Goal: Task Accomplishment & Management: Use online tool/utility

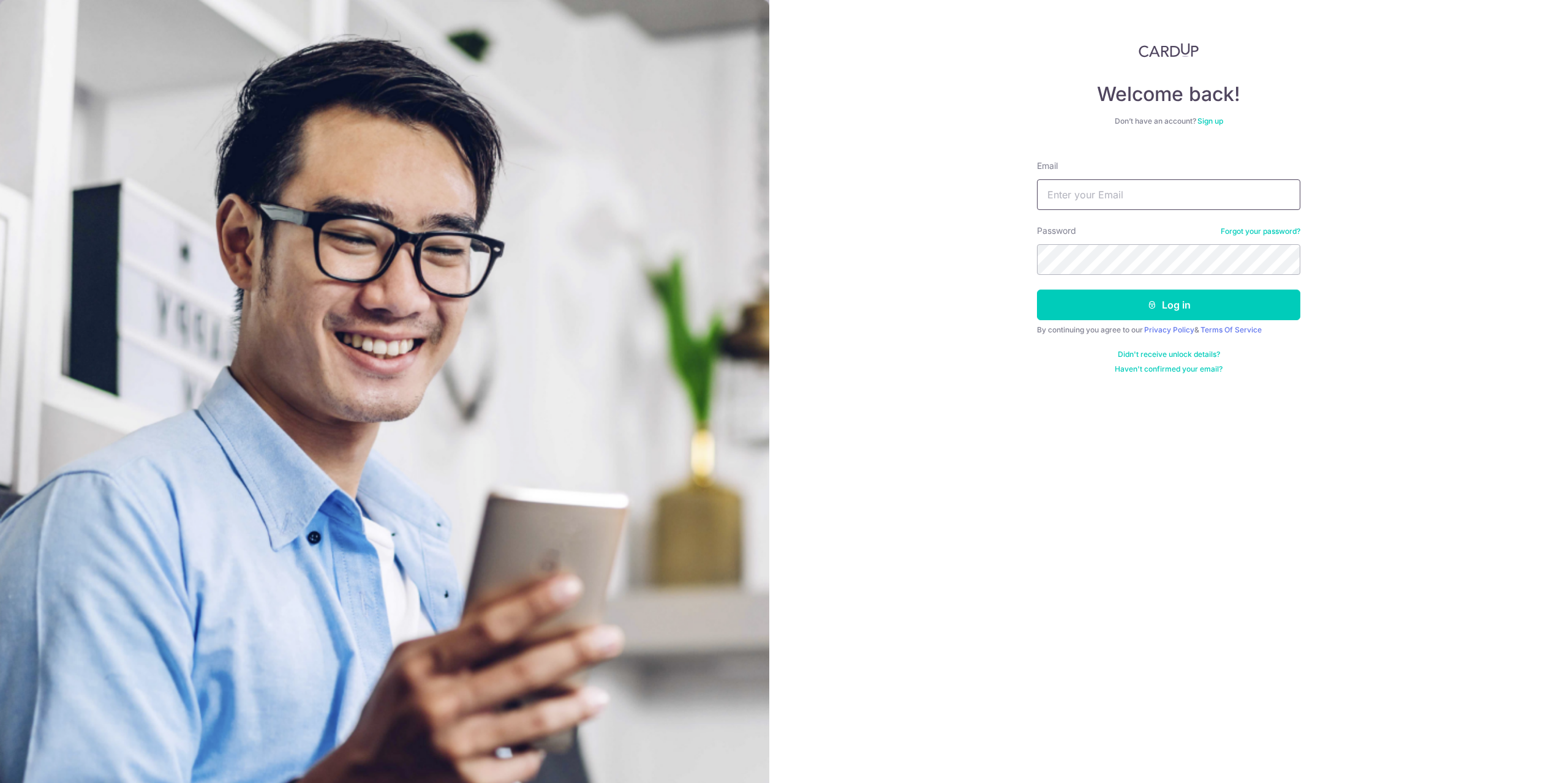
click at [1098, 206] on input "Email" at bounding box center [1169, 195] width 263 height 30
type input "[EMAIL_ADDRESS][DOMAIN_NAME]"
click at [1037, 290] on button "Log in" at bounding box center [1169, 305] width 263 height 30
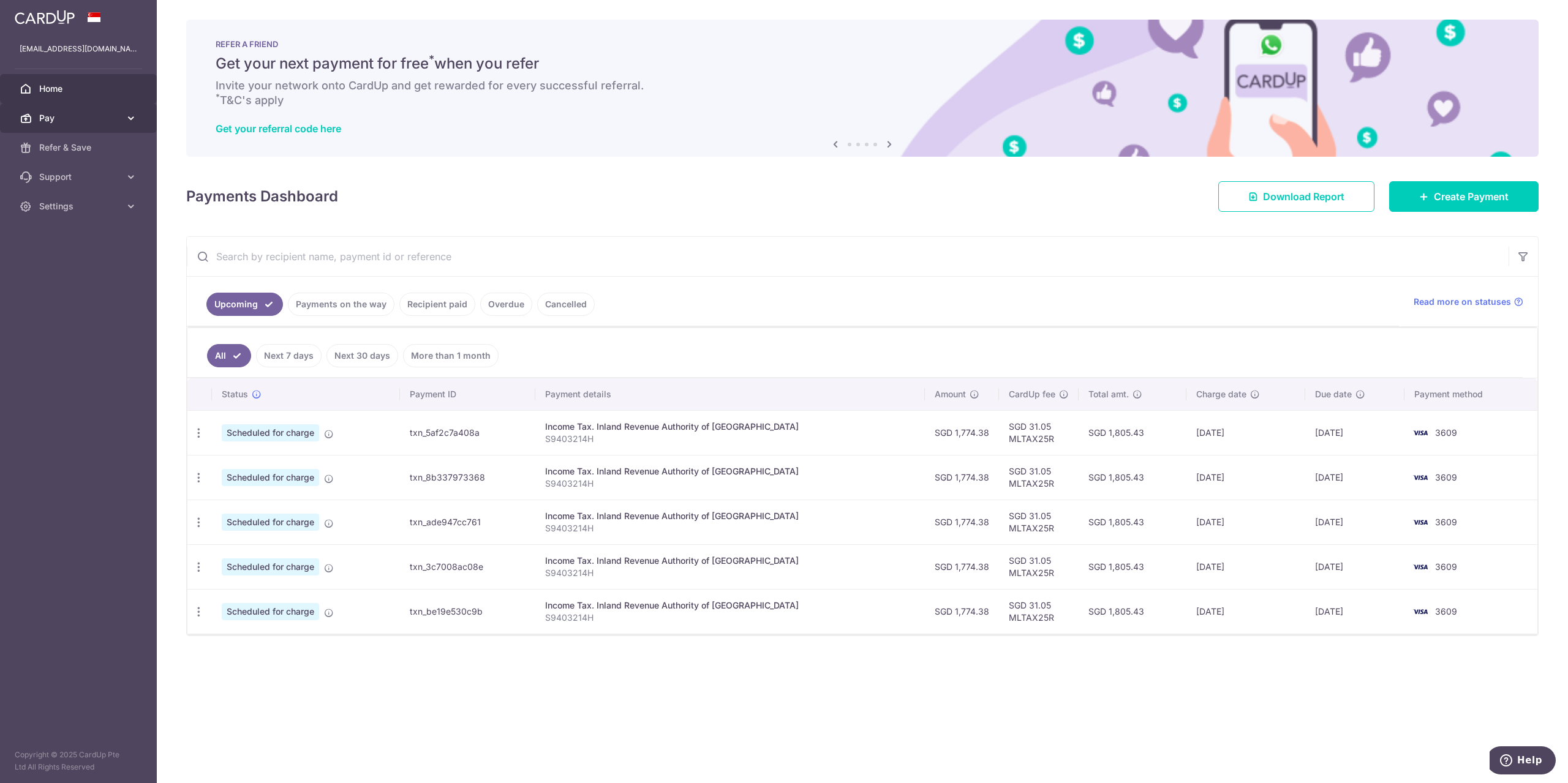
click at [105, 120] on span "Pay" at bounding box center [79, 118] width 81 height 13
click at [124, 145] on link "Payments" at bounding box center [78, 148] width 157 height 30
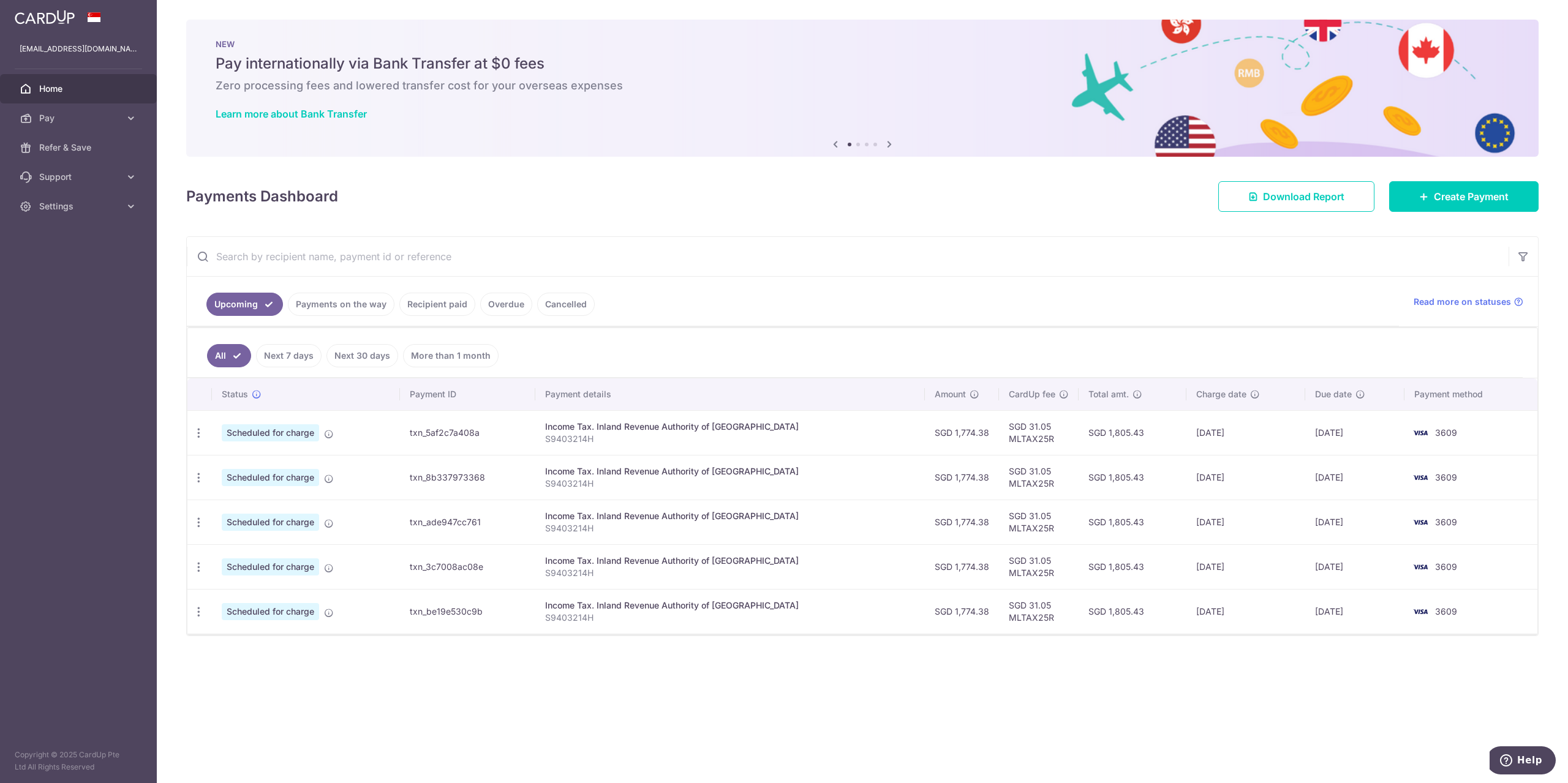
drag, startPoint x: 971, startPoint y: 435, endPoint x: 933, endPoint y: 434, distance: 38.0
click at [933, 434] on td "SGD 1,774.38" at bounding box center [961, 432] width 74 height 45
copy td "1,774.38"
